Goal: Task Accomplishment & Management: Use online tool/utility

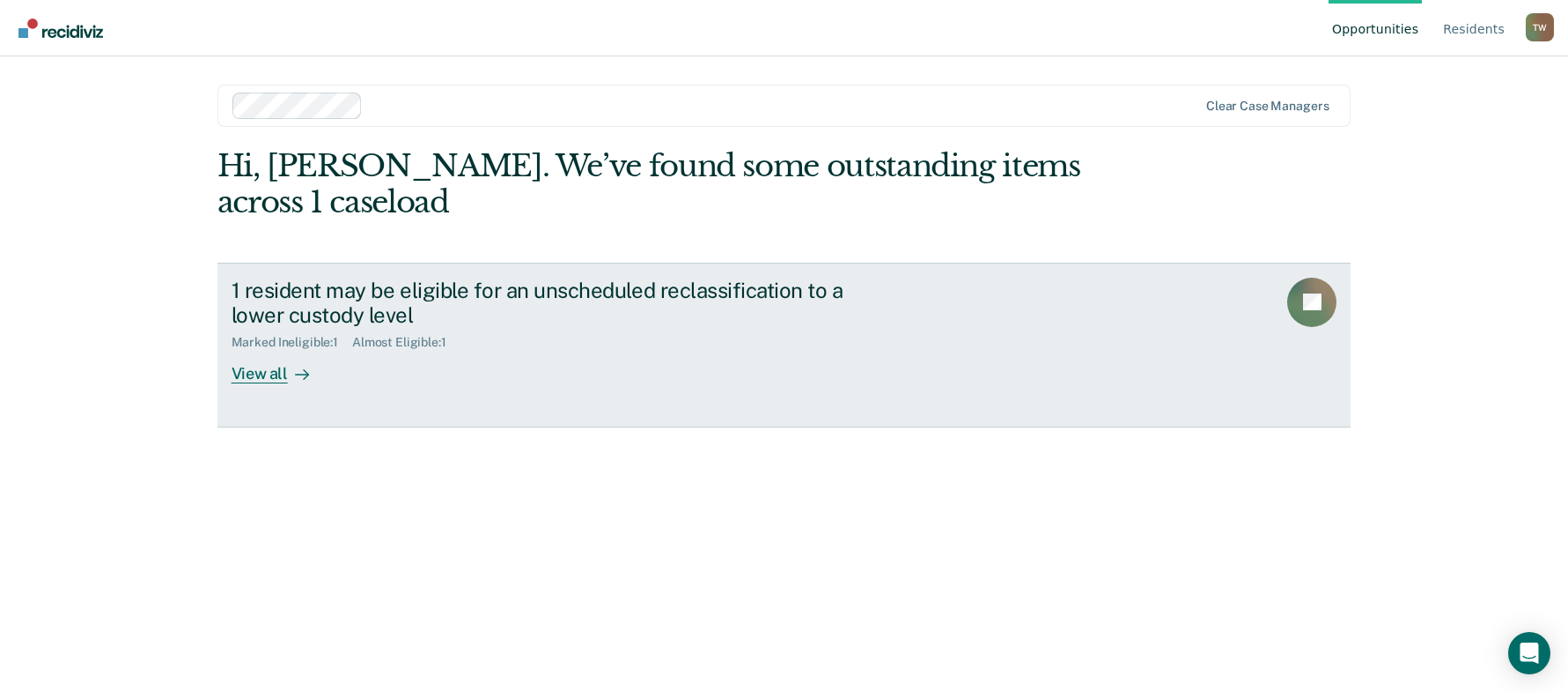
click at [251, 380] on div "View all" at bounding box center [281, 367] width 99 height 35
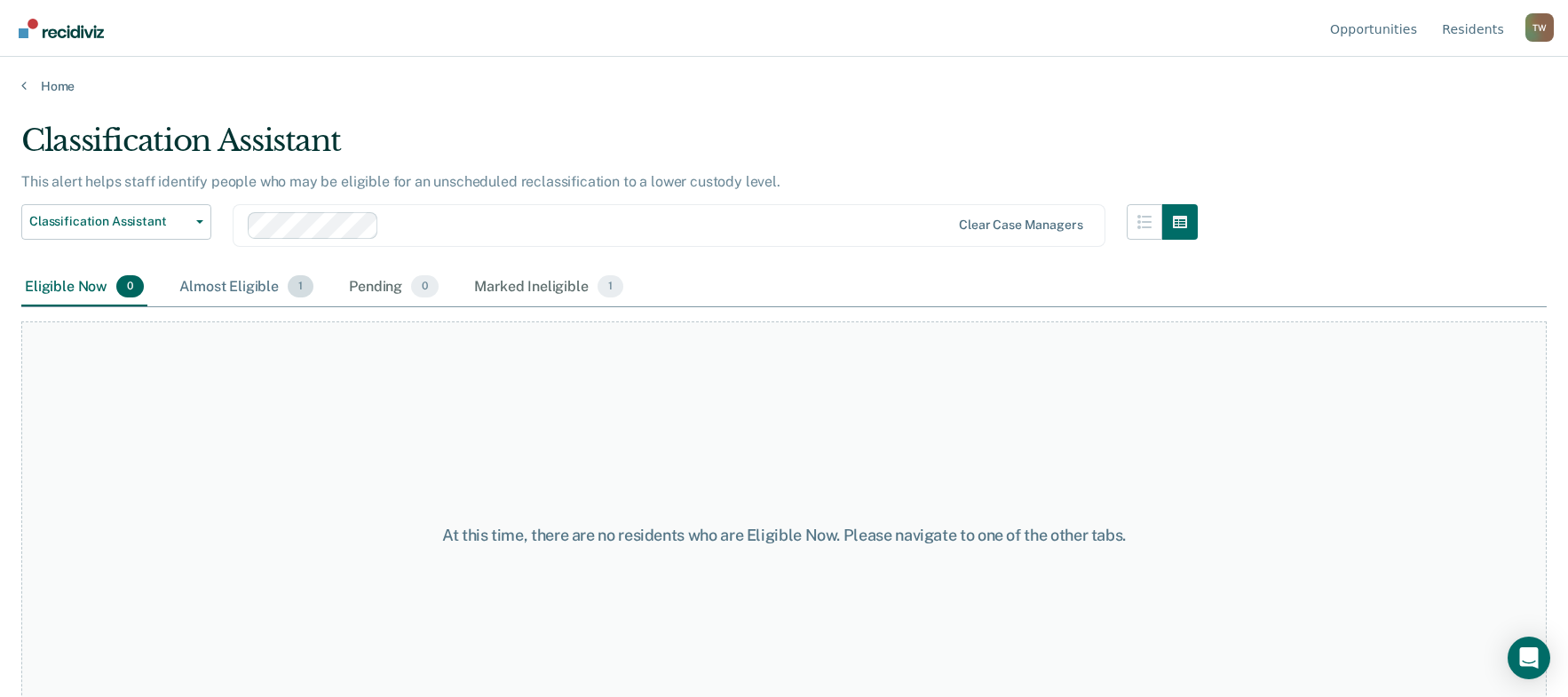
click at [240, 285] on div "Almost Eligible 1" at bounding box center [246, 288] width 141 height 39
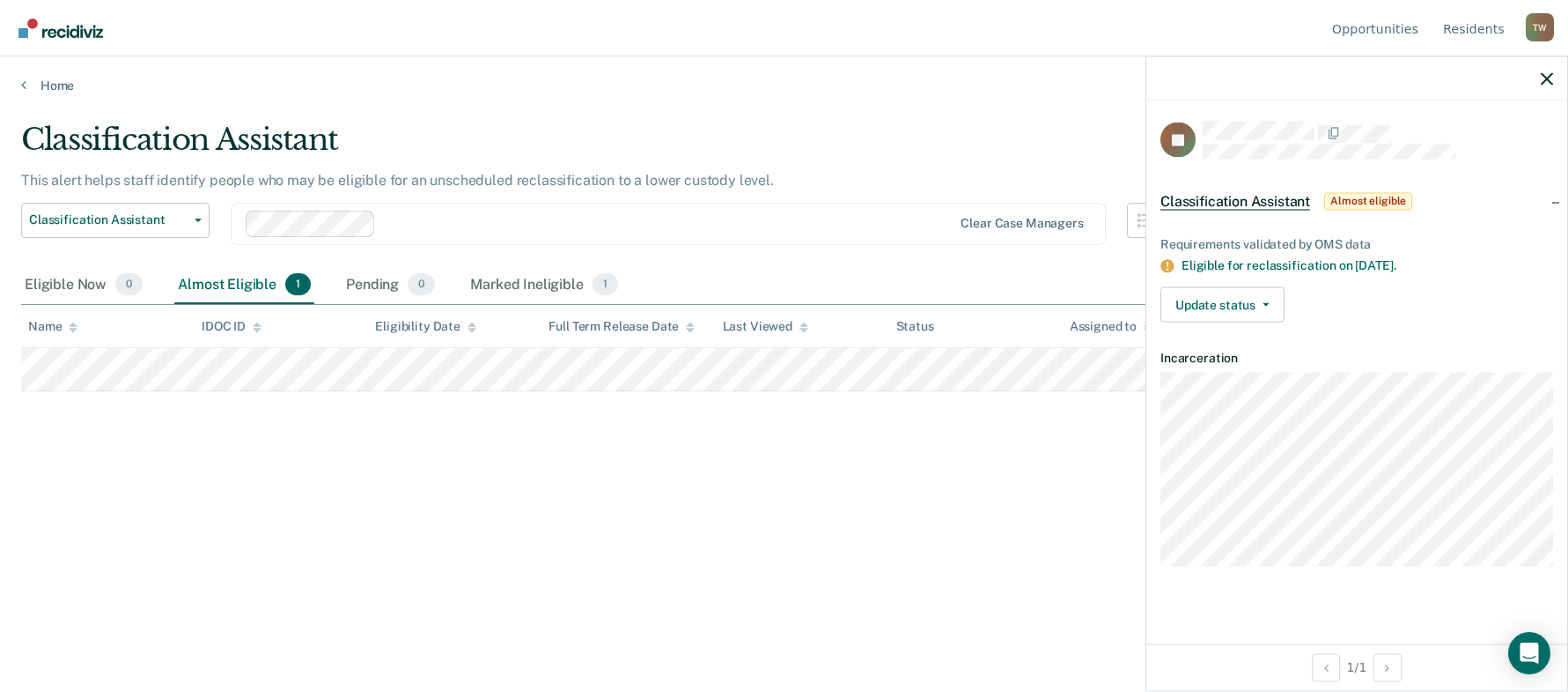
click at [1539, 76] on div at bounding box center [1357, 79] width 421 height 44
click at [1551, 81] on icon "button" at bounding box center [1546, 78] width 12 height 12
